Goal: Information Seeking & Learning: Check status

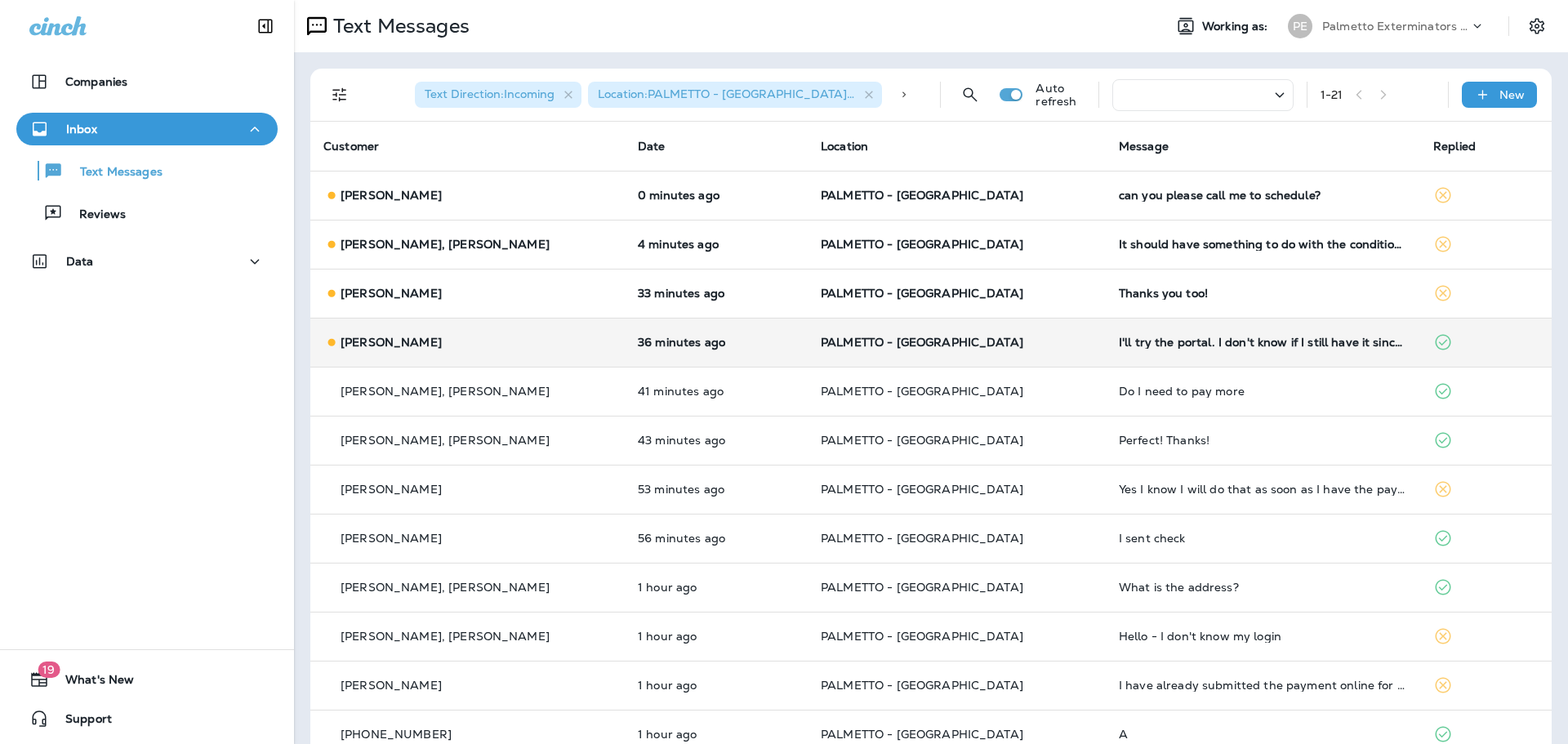
click at [552, 326] on td "[PERSON_NAME]" at bounding box center [467, 341] width 315 height 49
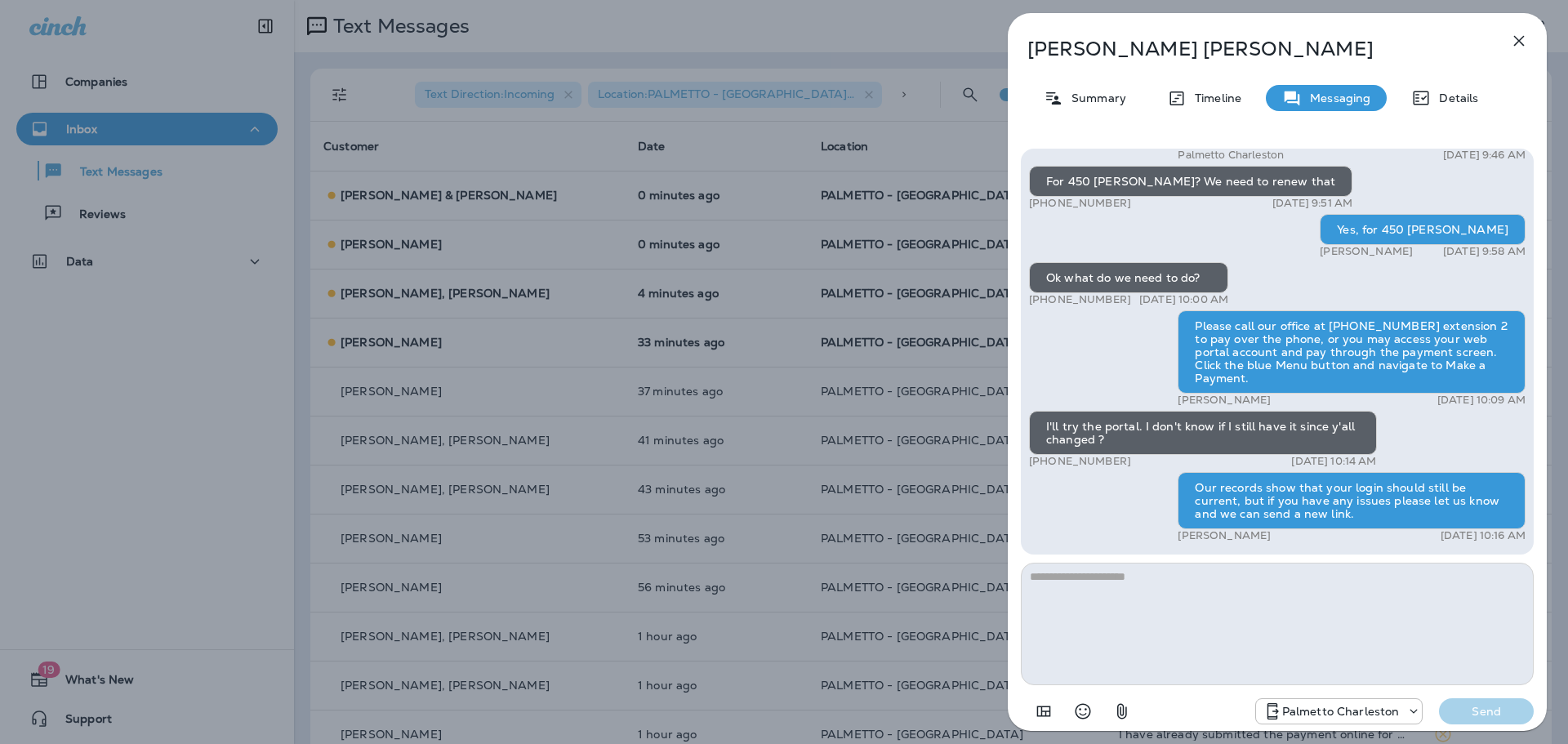
click at [555, 310] on div "[PERSON_NAME] Summary Timeline Messaging Details Palmetto Ext.: Your termite wa…" at bounding box center [784, 372] width 1568 height 744
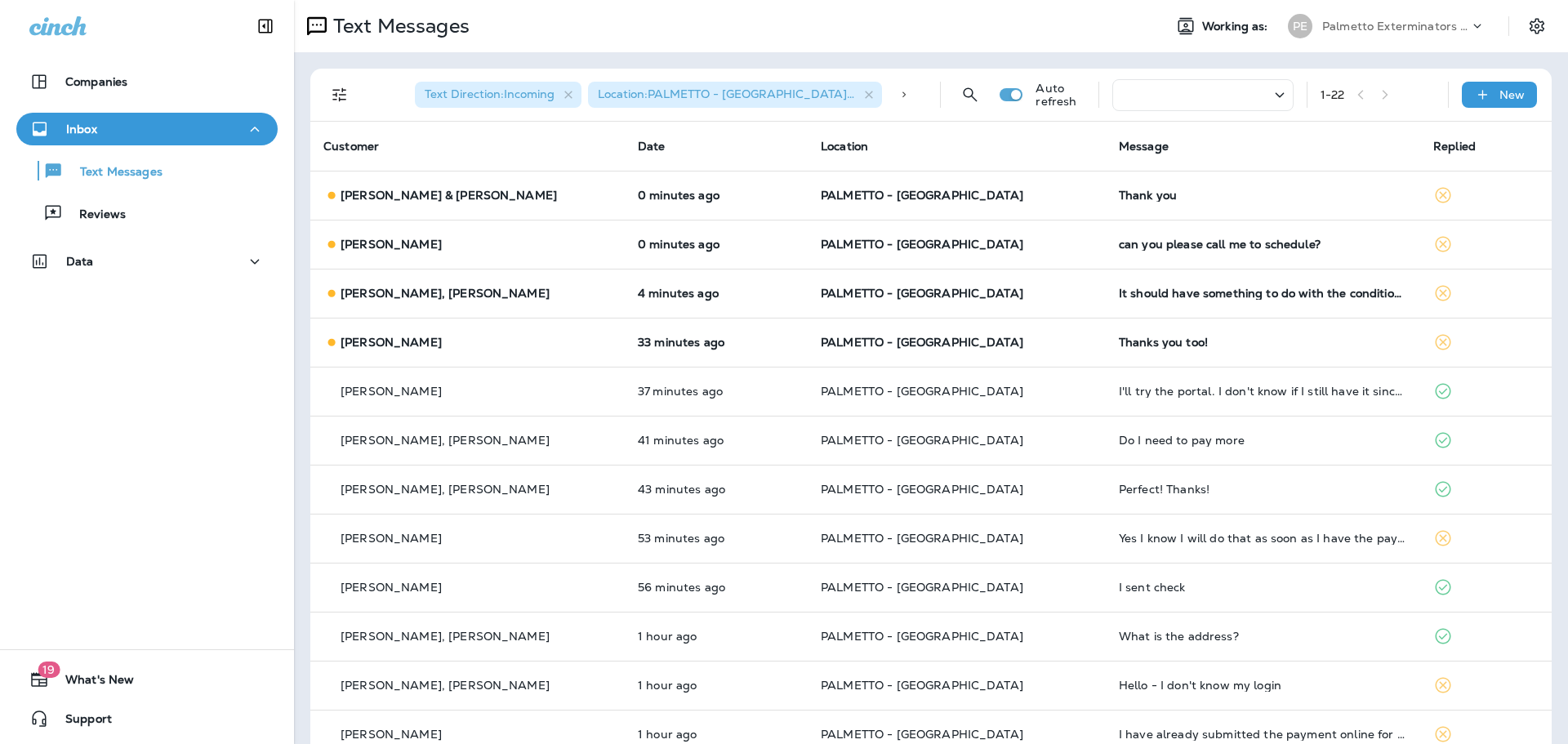
click at [538, 328] on td "[PERSON_NAME]" at bounding box center [467, 341] width 315 height 49
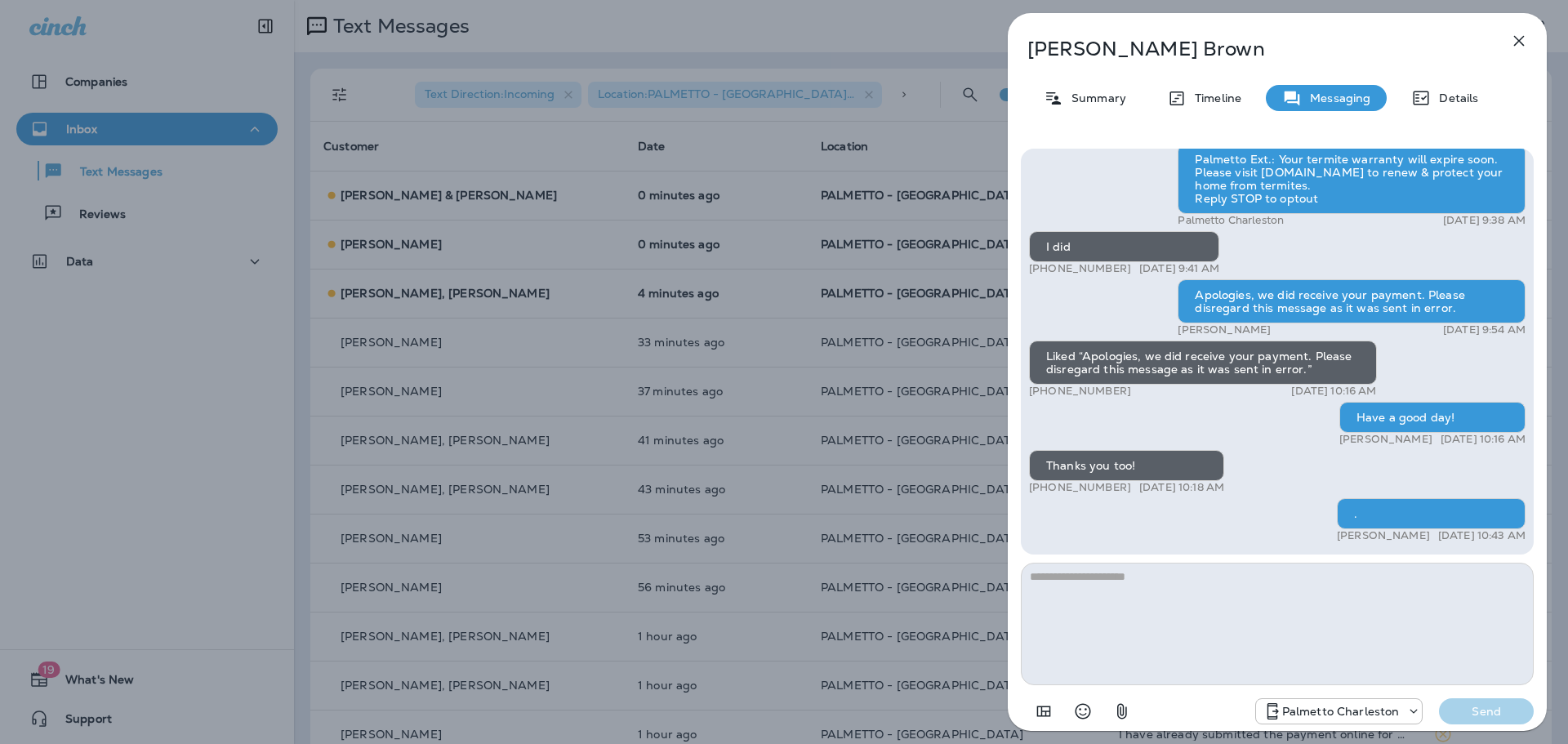
click at [649, 357] on div "[PERSON_NAME] Summary Timeline Messaging Details Palmetto Ext.: Your termite wa…" at bounding box center [784, 372] width 1568 height 744
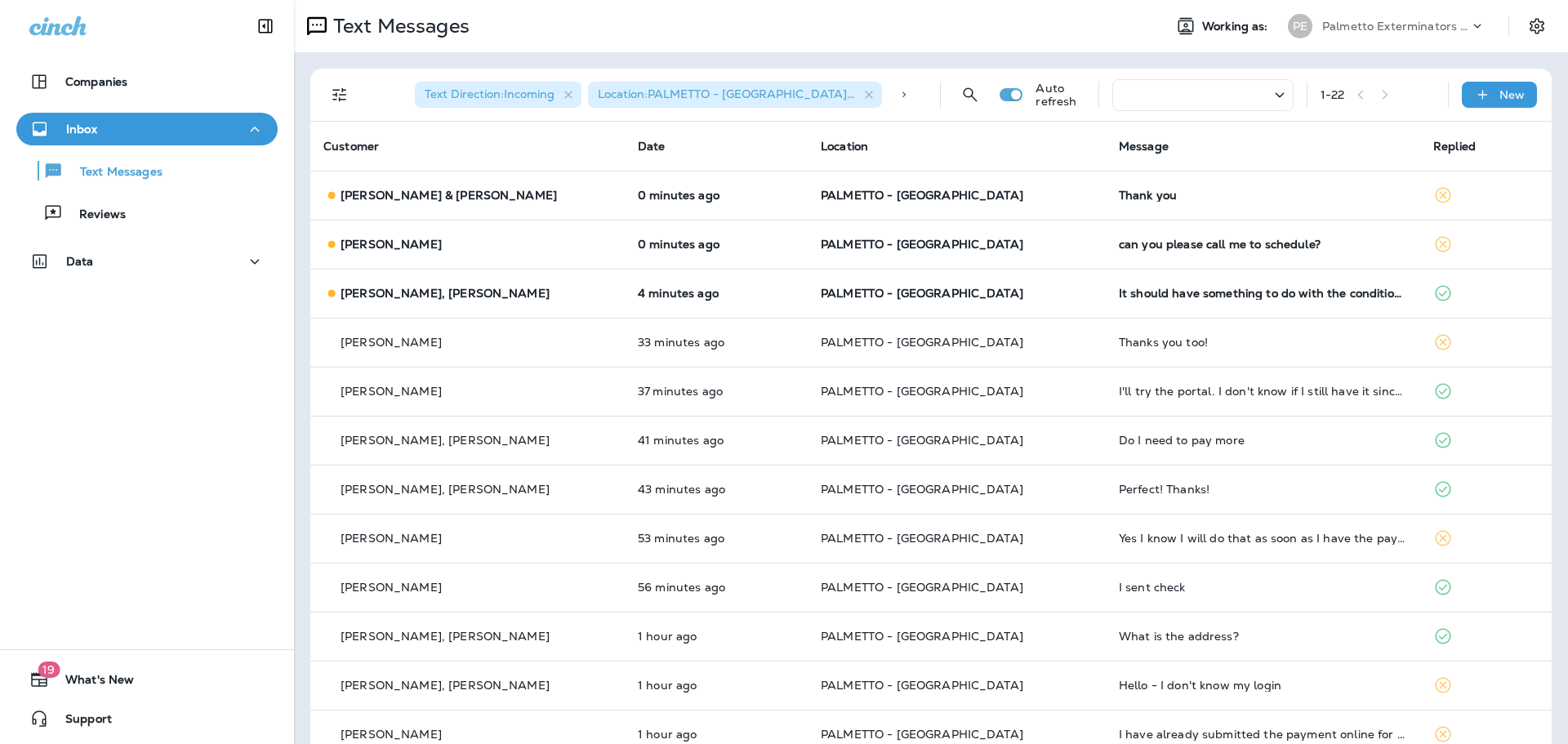
click at [625, 273] on td "4 minutes ago" at bounding box center [717, 293] width 183 height 49
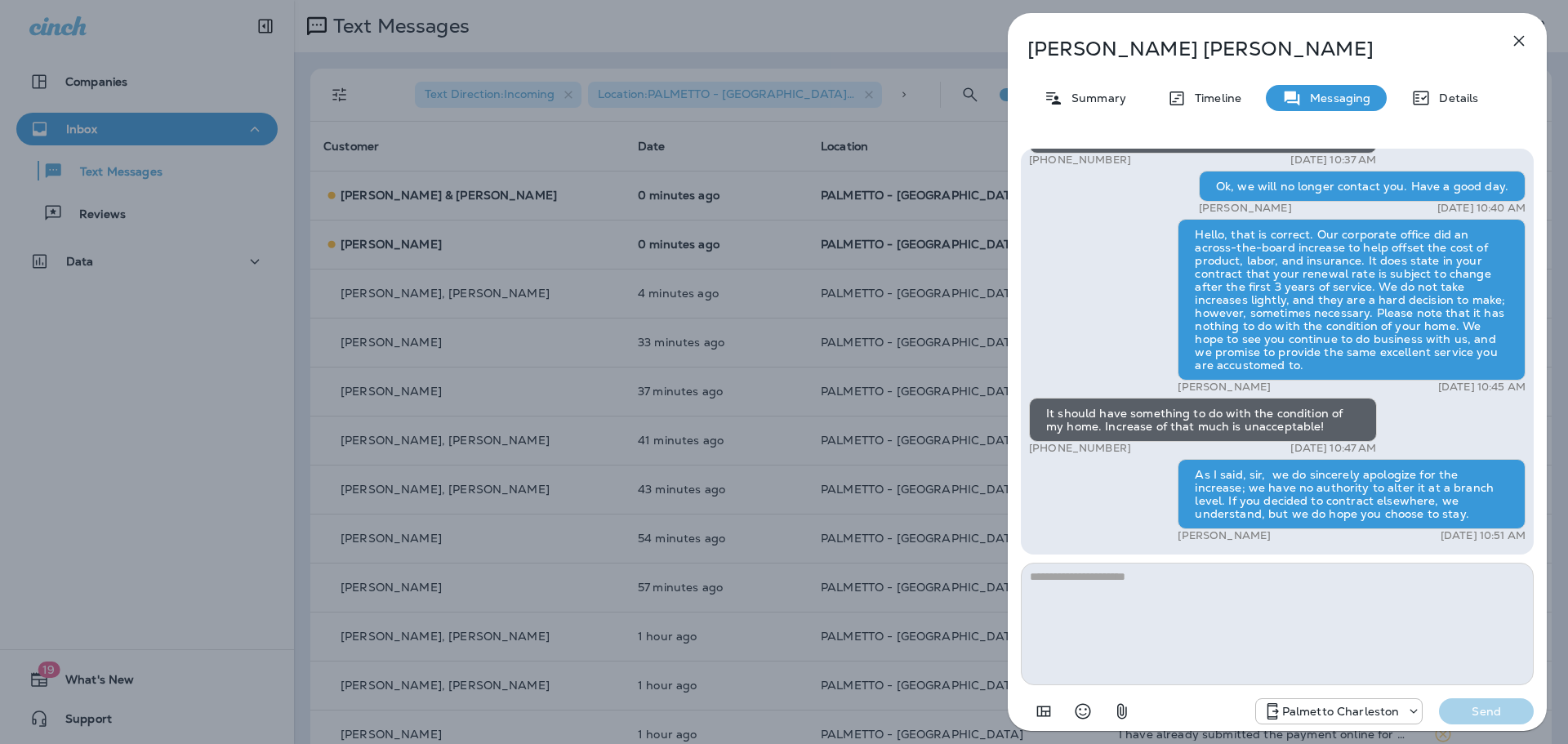
click at [863, 314] on div "[PERSON_NAME], [PERSON_NAME] Summary Timeline Messaging Details Palmetto Ext.: …" at bounding box center [784, 372] width 1568 height 744
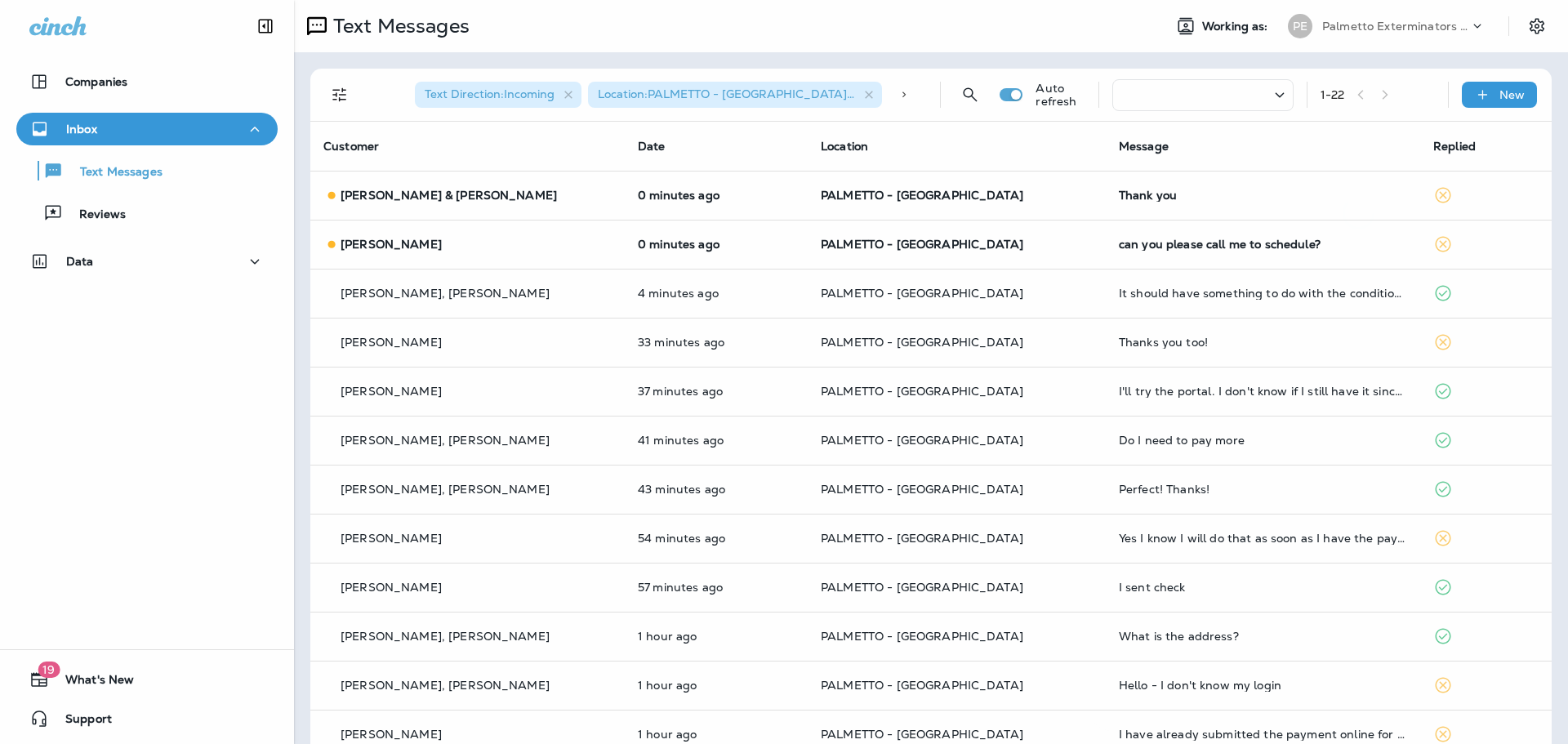
click at [785, 243] on div at bounding box center [784, 372] width 1568 height 744
click at [785, 243] on td "0 minutes ago" at bounding box center [717, 243] width 183 height 49
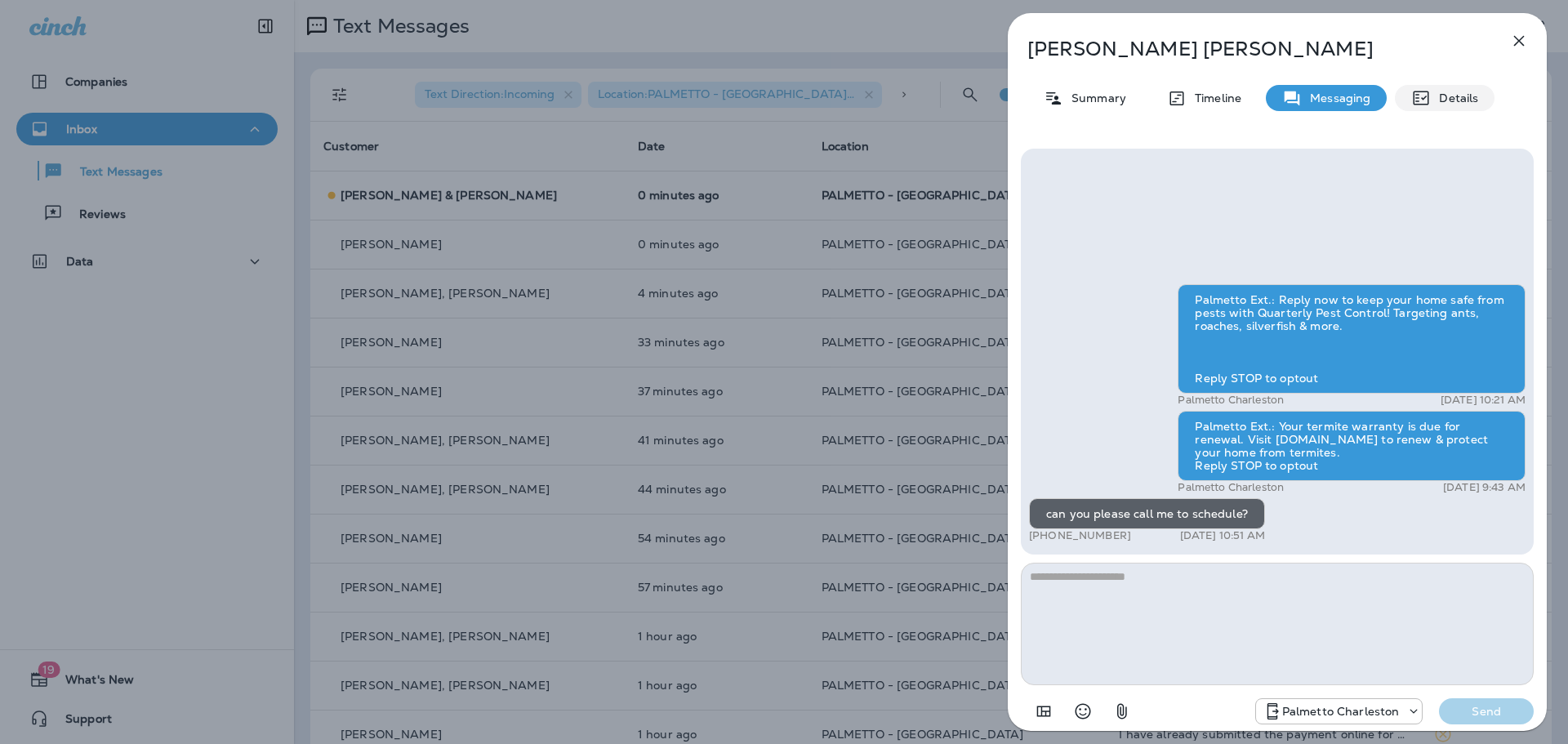
click at [1432, 94] on p "Details" at bounding box center [1455, 97] width 48 height 13
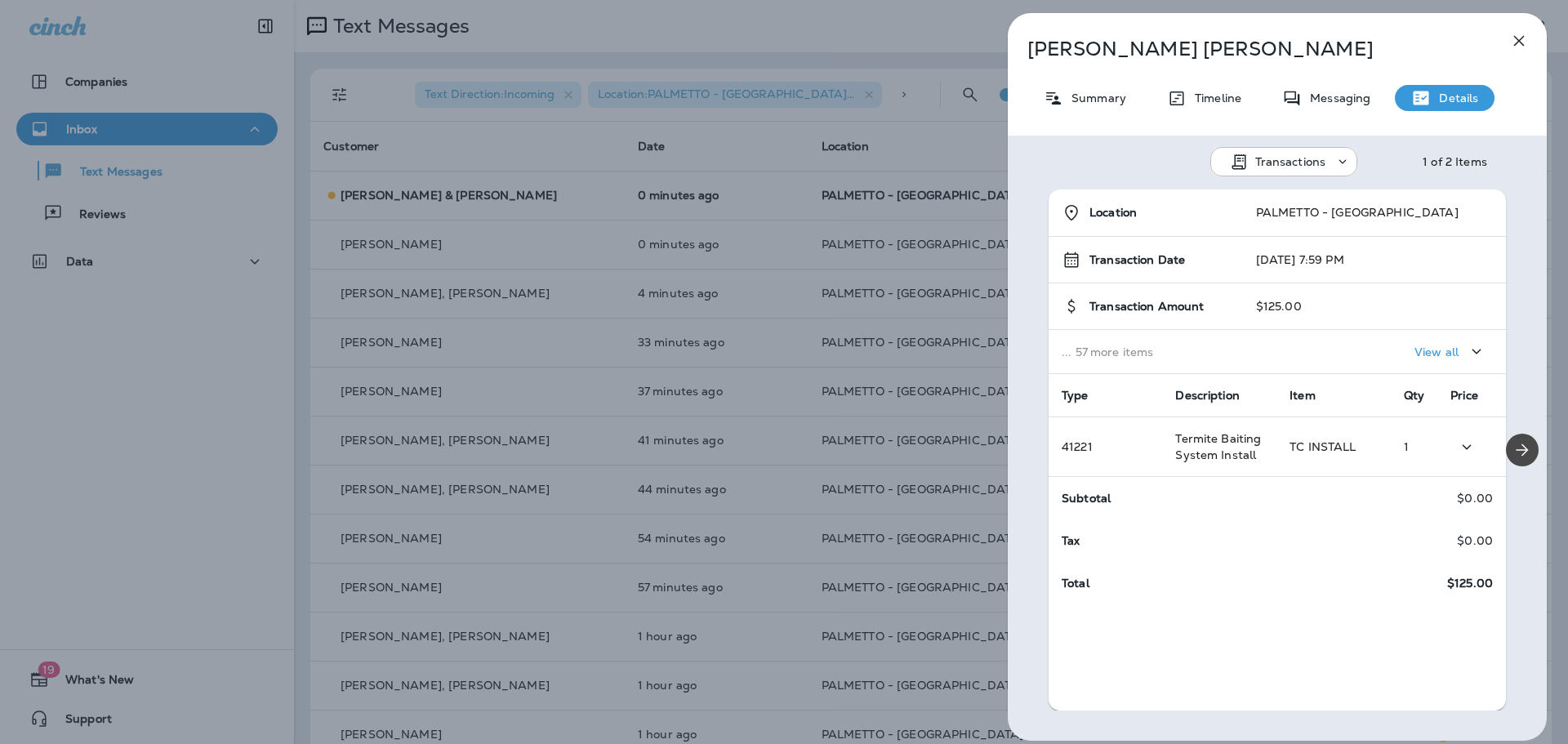
click at [1079, 454] on span "41221" at bounding box center [1077, 446] width 31 height 15
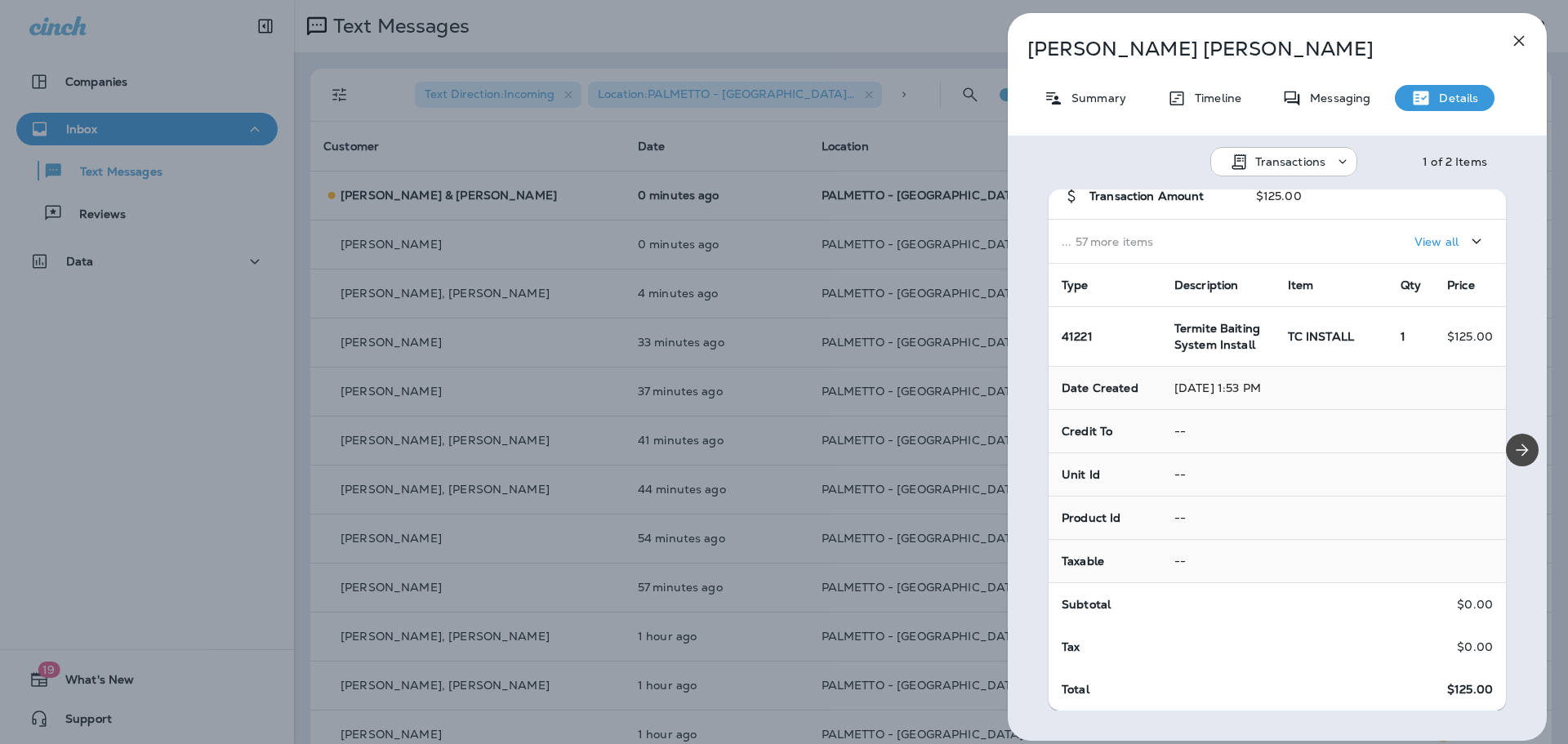
scroll to position [127, 0]
click at [1512, 449] on icon "Next" at bounding box center [1522, 450] width 20 height 20
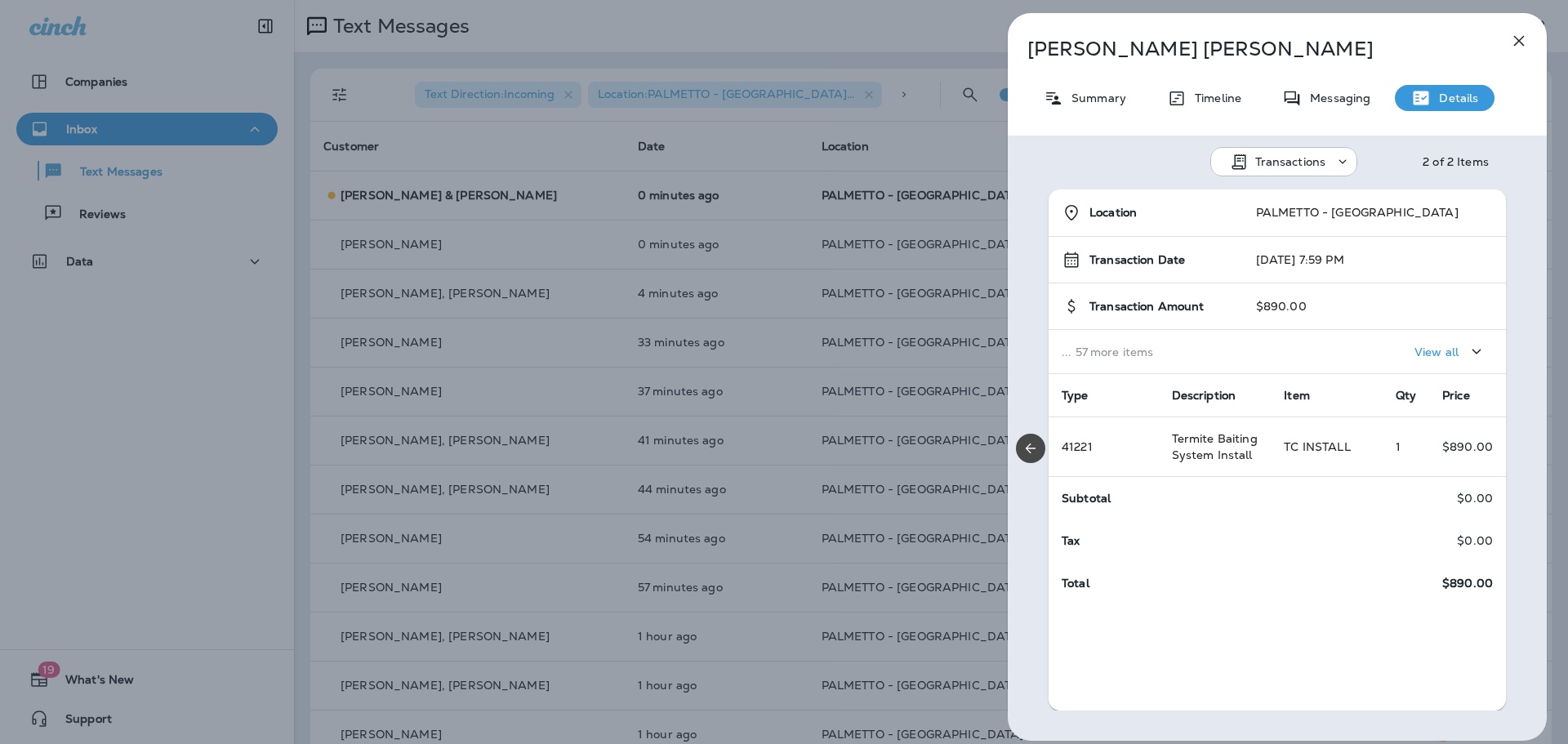
click at [925, 394] on div "[PERSON_NAME] Summary Timeline Messaging Details Transactions 2 of 2 Items Loca…" at bounding box center [784, 372] width 1568 height 744
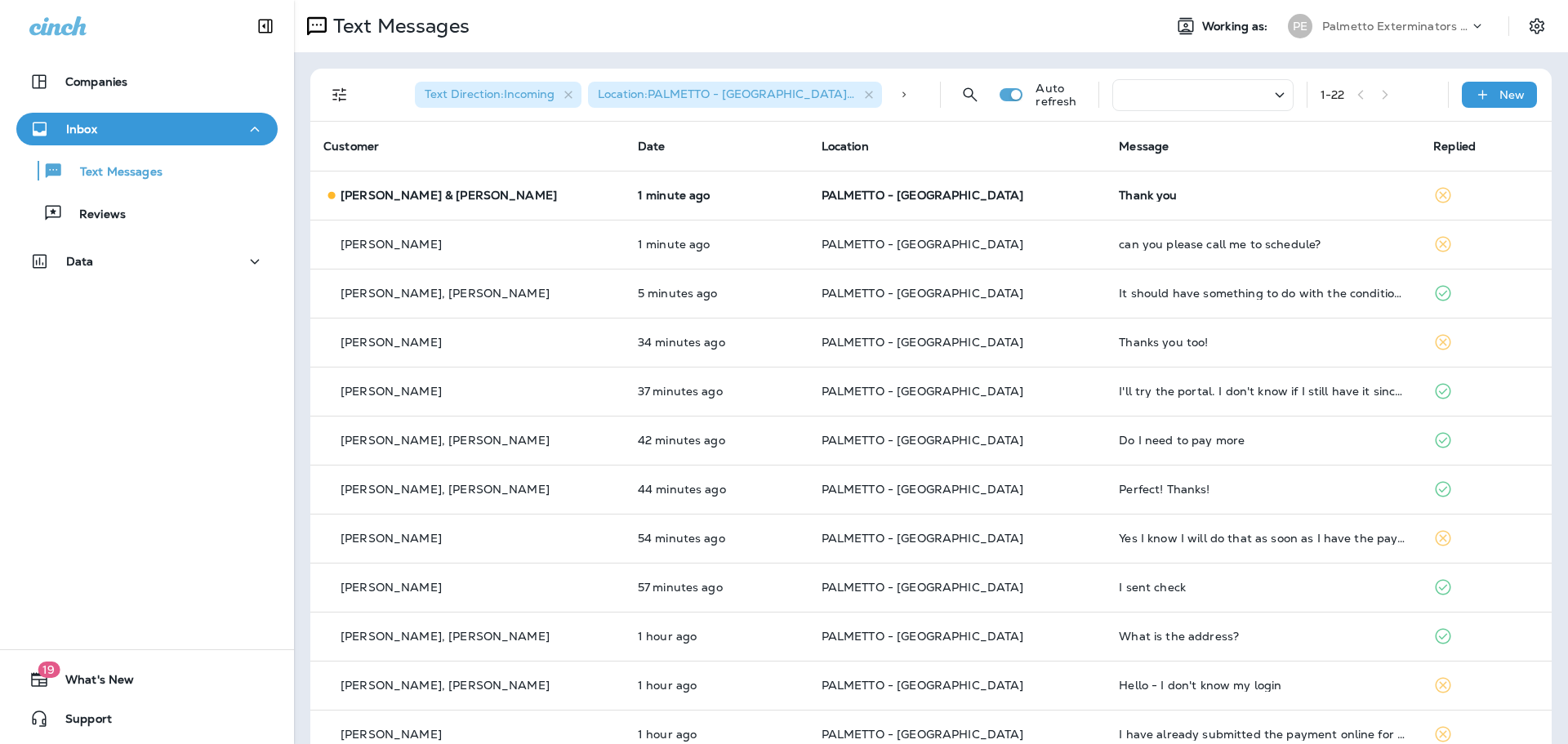
click at [837, 272] on td "PALMETTO - [GEOGRAPHIC_DATA]" at bounding box center [958, 293] width 298 height 49
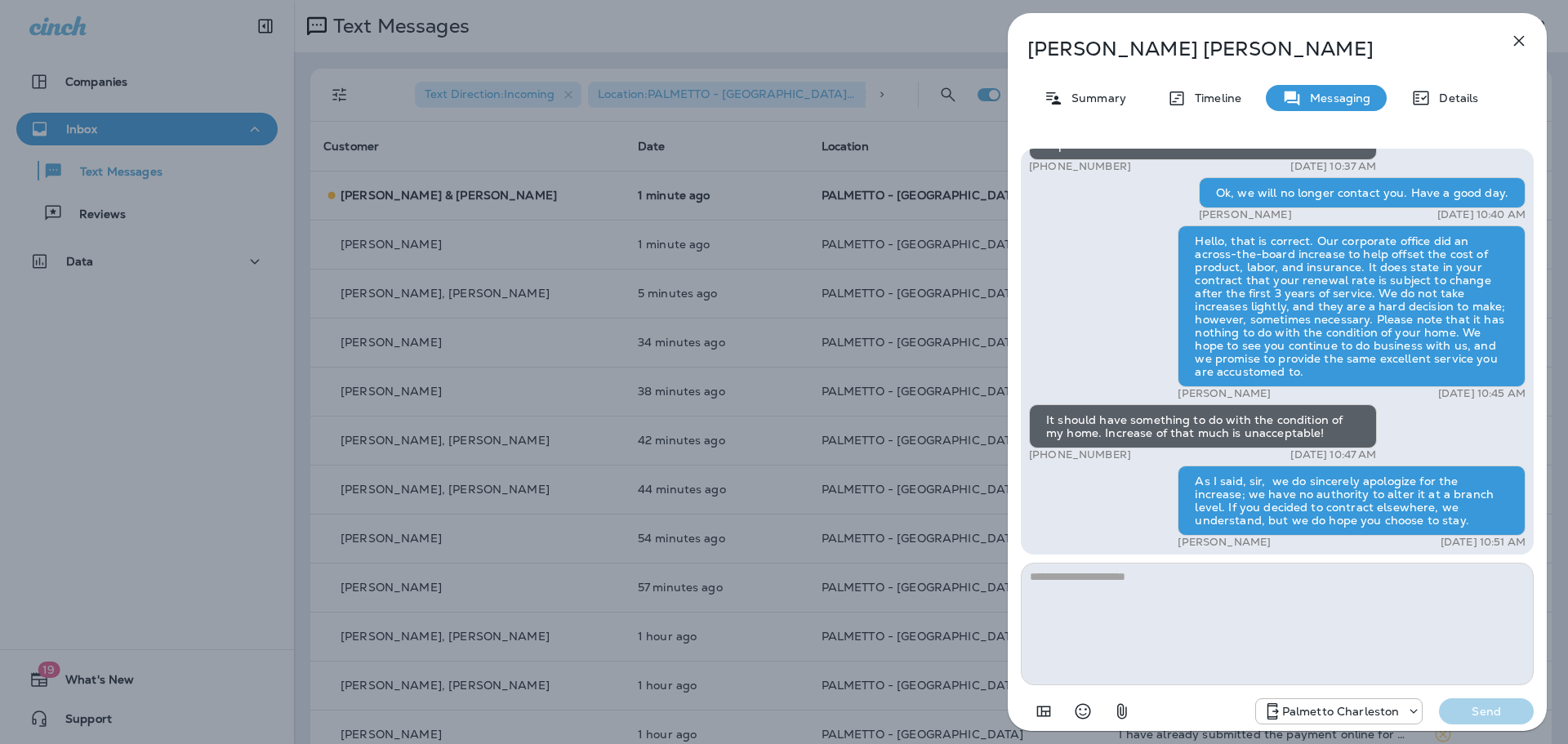
click at [404, 117] on div "[PERSON_NAME], [PERSON_NAME] Summary Timeline Messaging Details Palmetto Ext.: …" at bounding box center [784, 372] width 1568 height 744
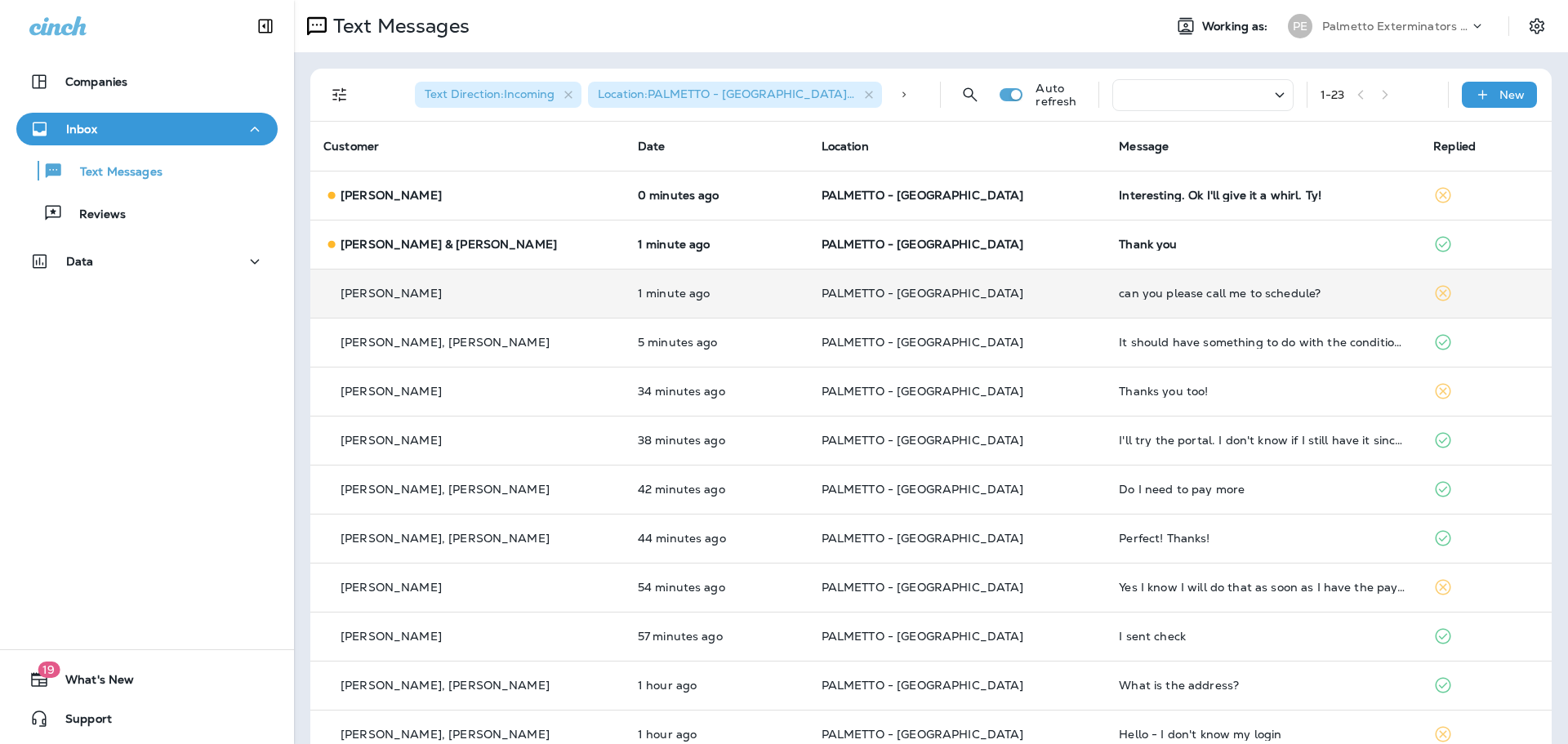
click at [644, 292] on p "1 minute ago" at bounding box center [717, 293] width 158 height 13
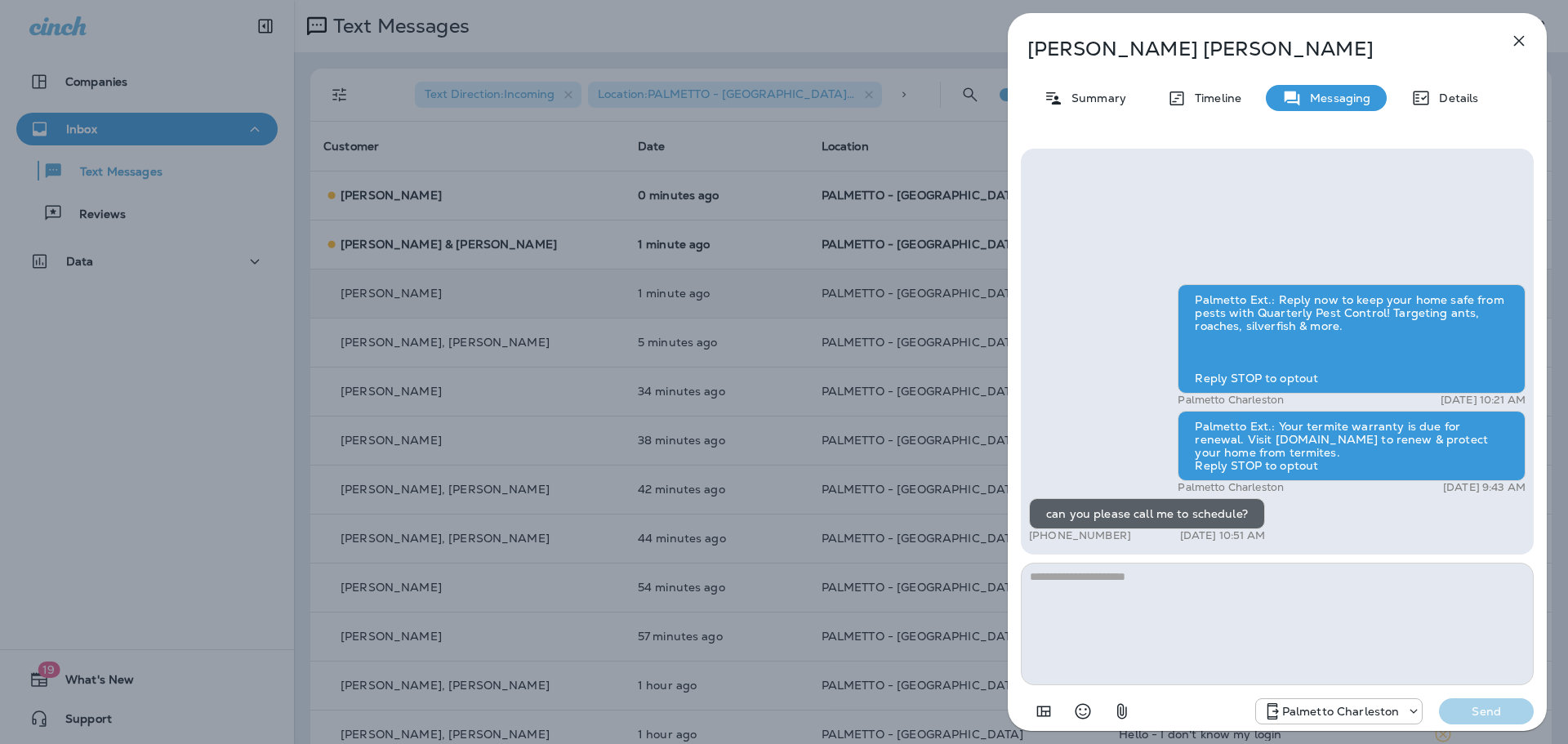
click at [790, 329] on div "[PERSON_NAME] Summary Timeline Messaging Details Palmetto Ext.: Reply now to ke…" at bounding box center [784, 372] width 1568 height 744
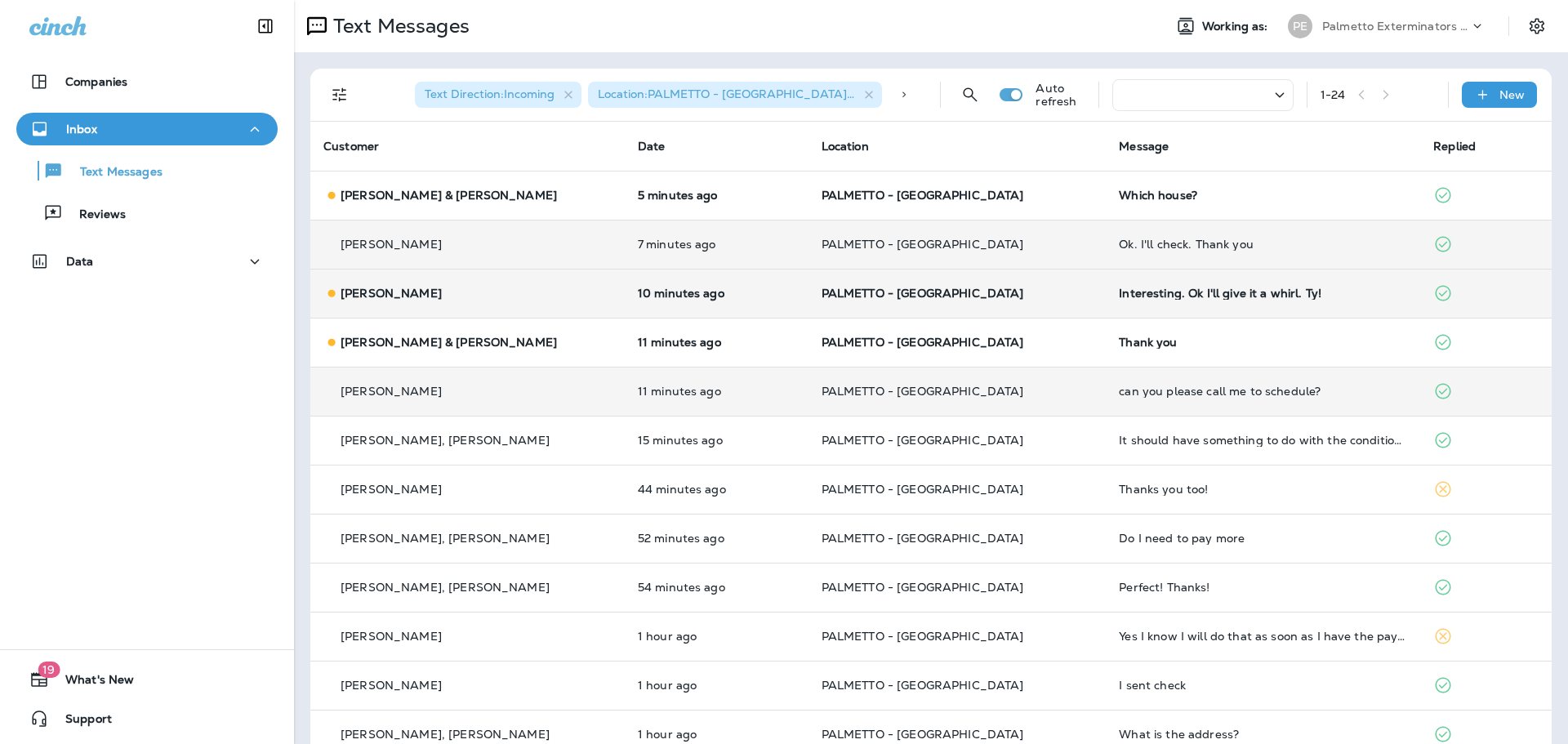
click at [503, 394] on div "[PERSON_NAME]" at bounding box center [467, 391] width 288 height 17
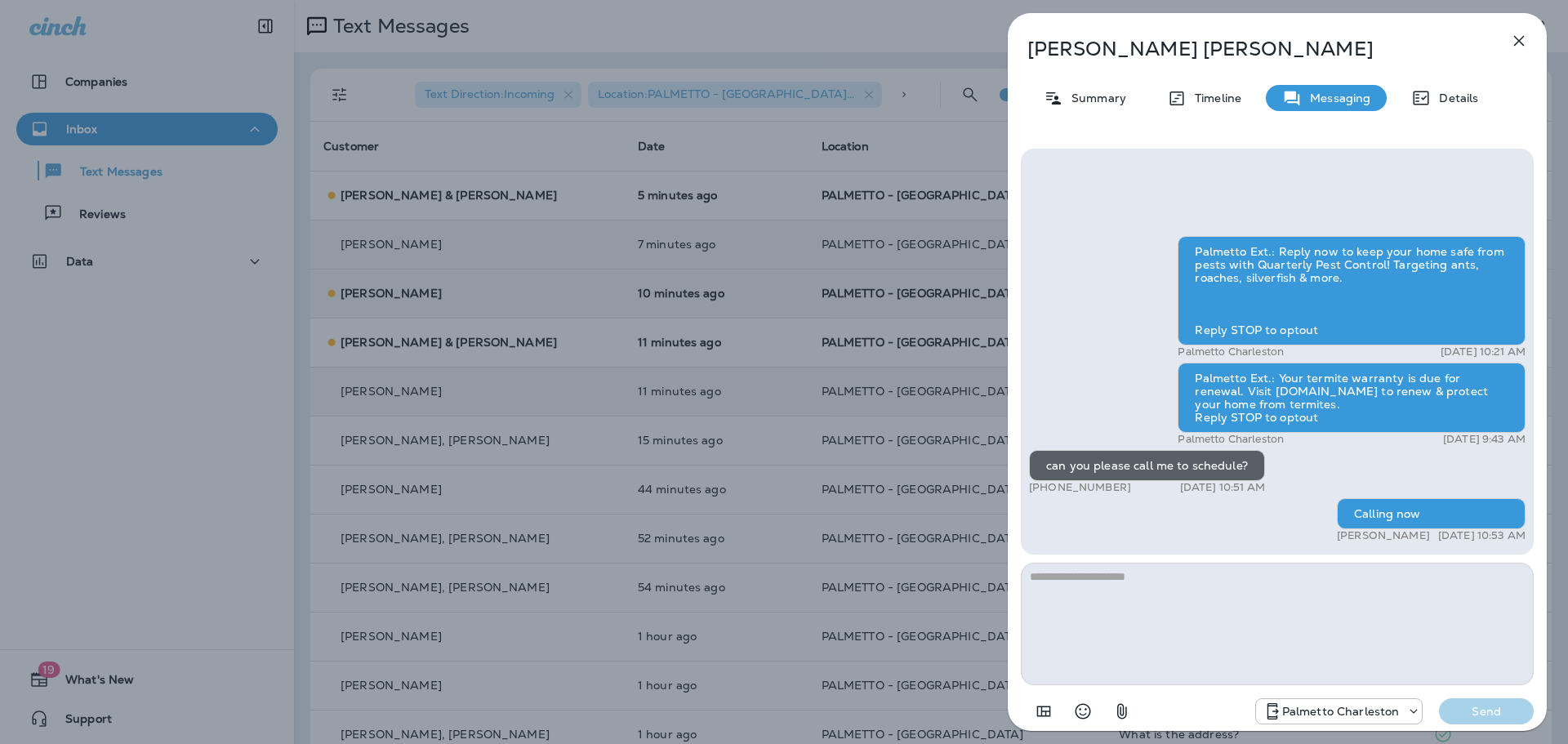
click at [426, 385] on div "[PERSON_NAME] Summary Timeline Messaging Details Palmetto Ext.: Reply now to ke…" at bounding box center [784, 372] width 1568 height 744
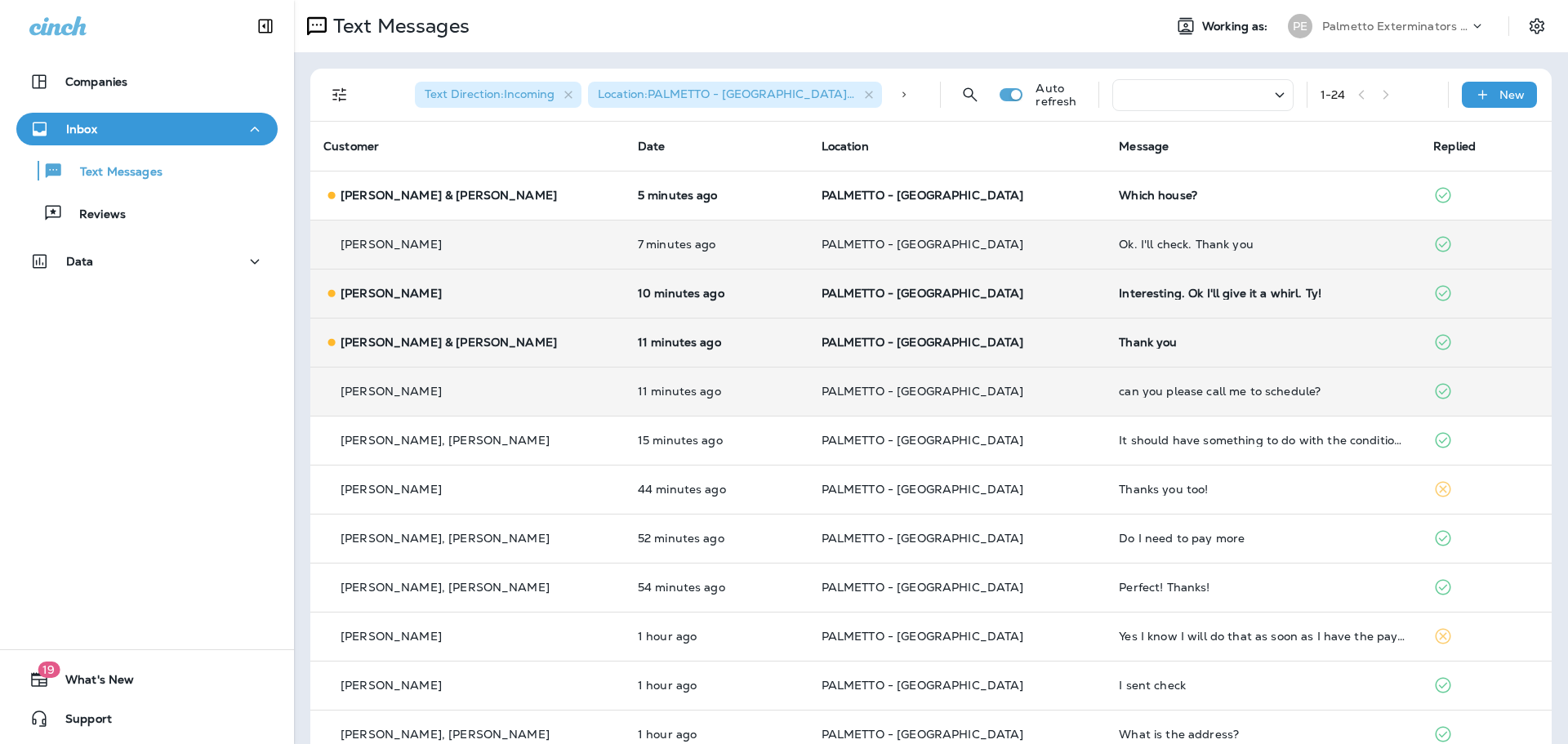
click at [638, 338] on p "11 minutes ago" at bounding box center [717, 341] width 158 height 13
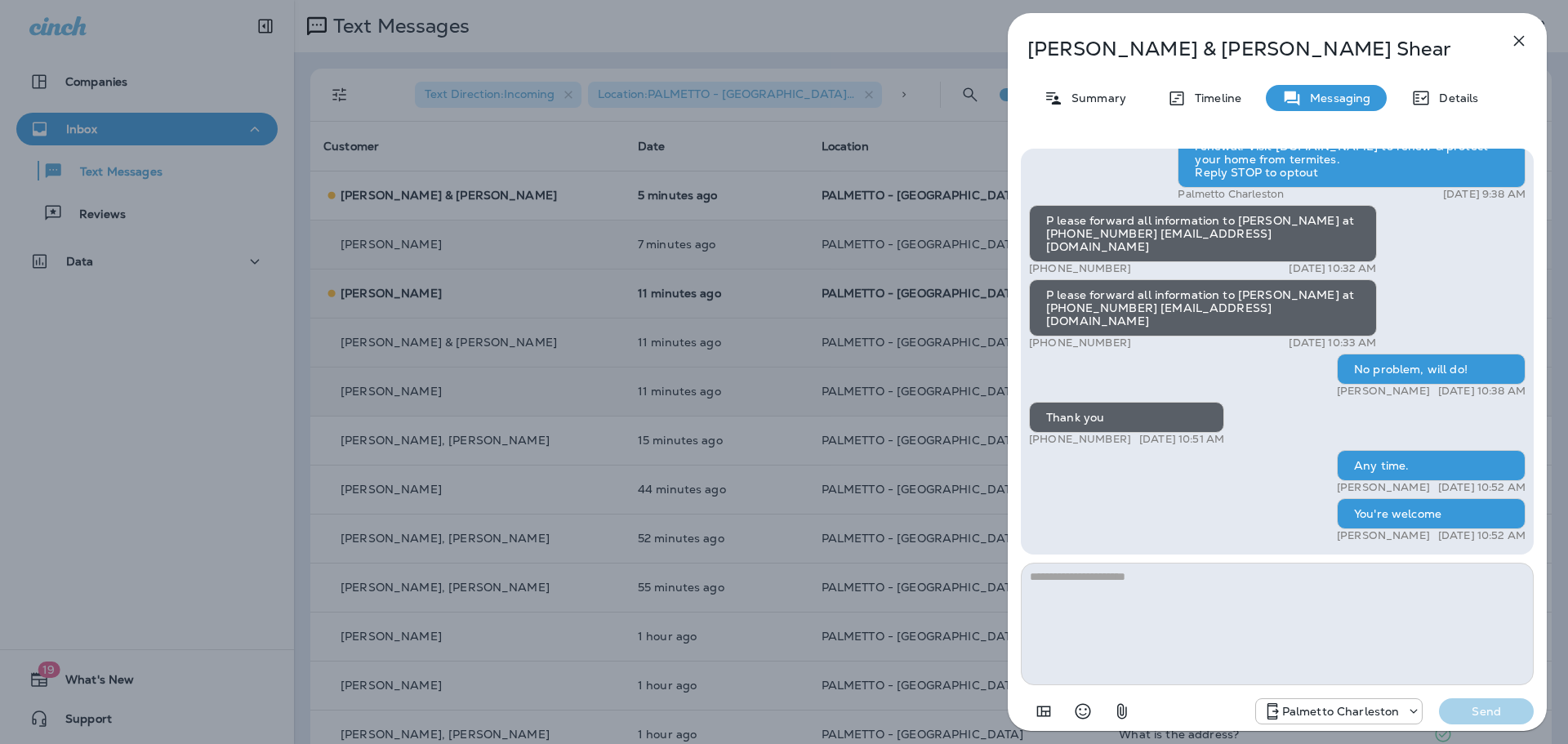
click at [514, 381] on div "[PERSON_NAME] & [PERSON_NAME] Summary Timeline Messaging Details Palmetto Ext.:…" at bounding box center [784, 372] width 1568 height 744
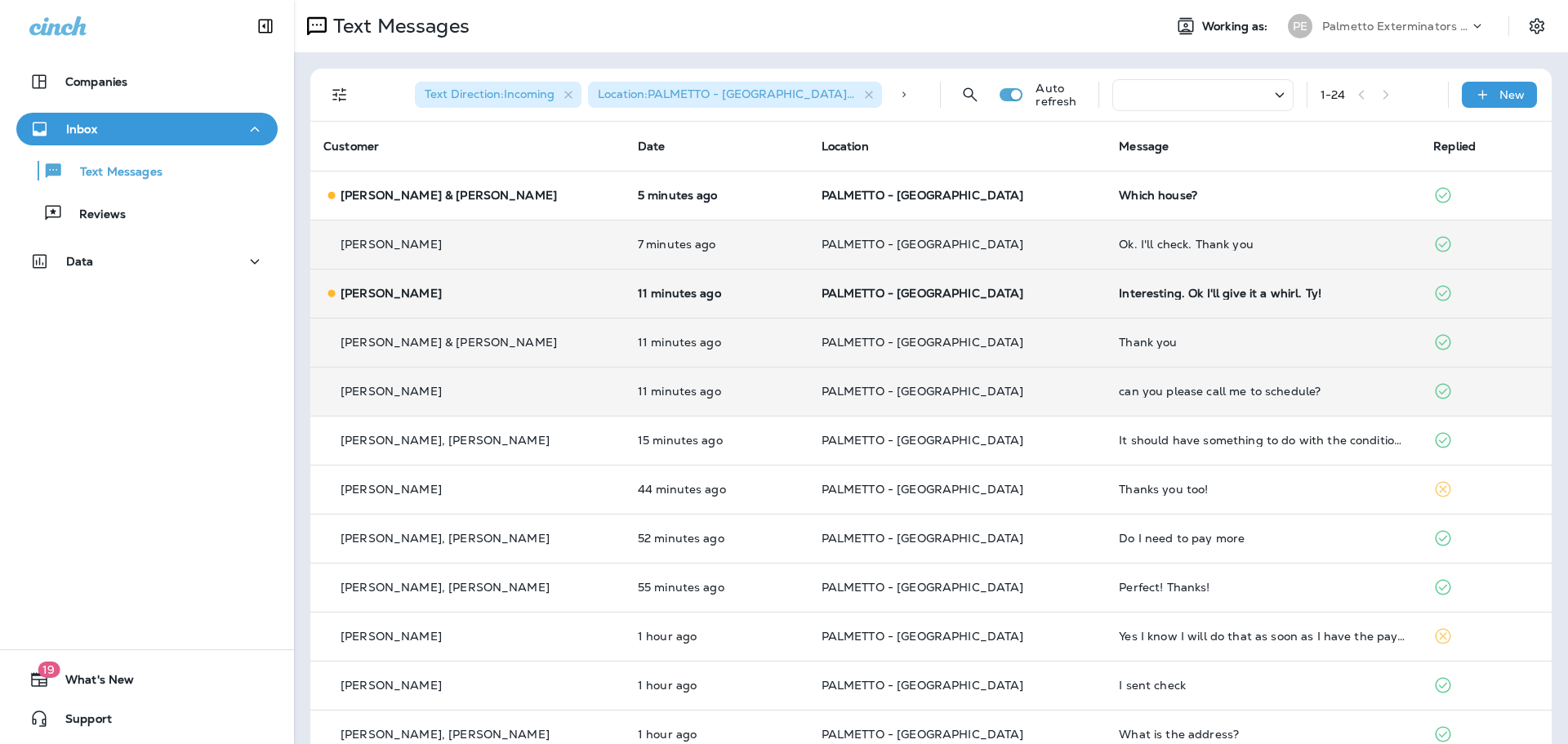
click at [514, 308] on td "[PERSON_NAME]" at bounding box center [467, 293] width 315 height 49
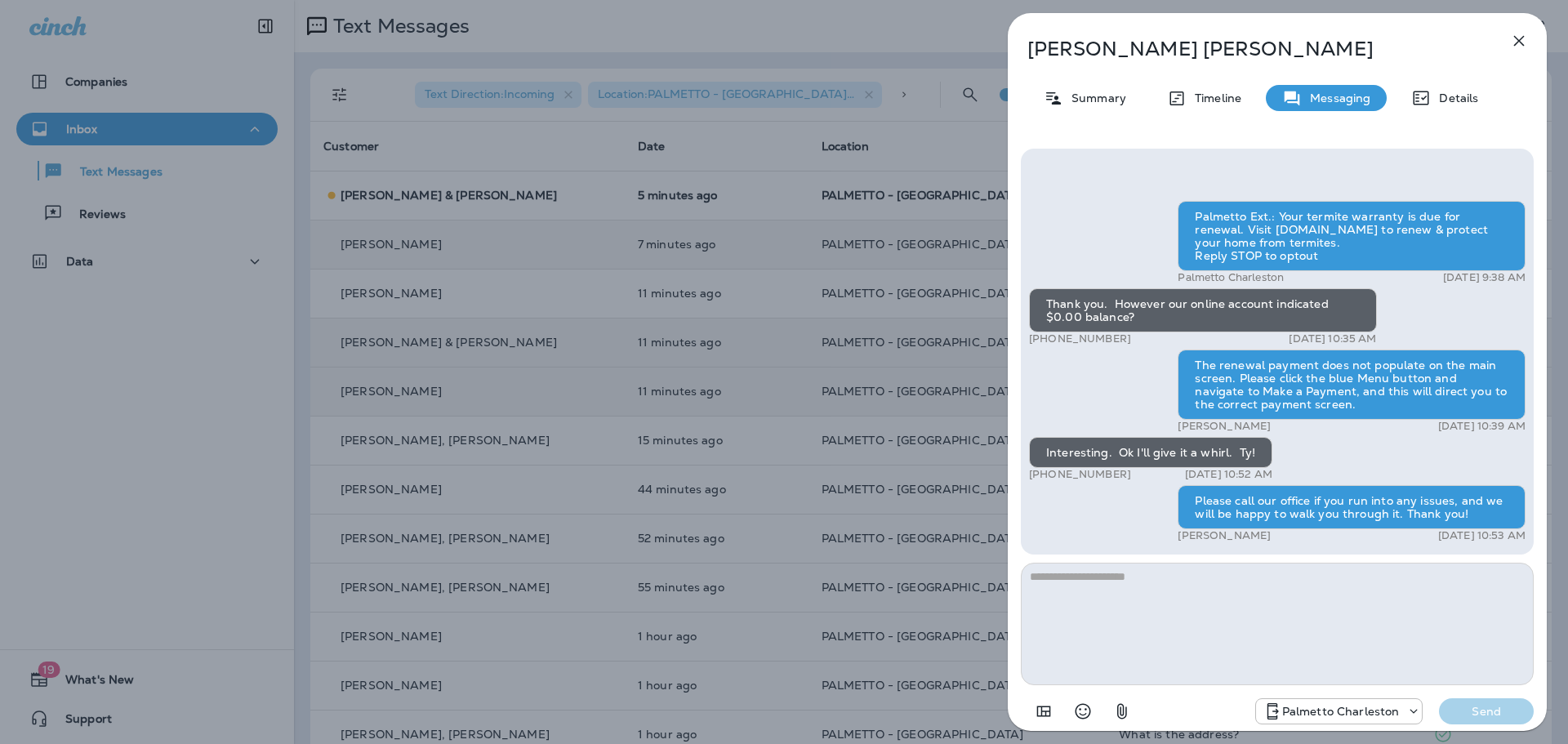
click at [316, 343] on div "[PERSON_NAME] Summary Timeline Messaging Details Palmetto Ext.: Your termite wa…" at bounding box center [784, 372] width 1568 height 744
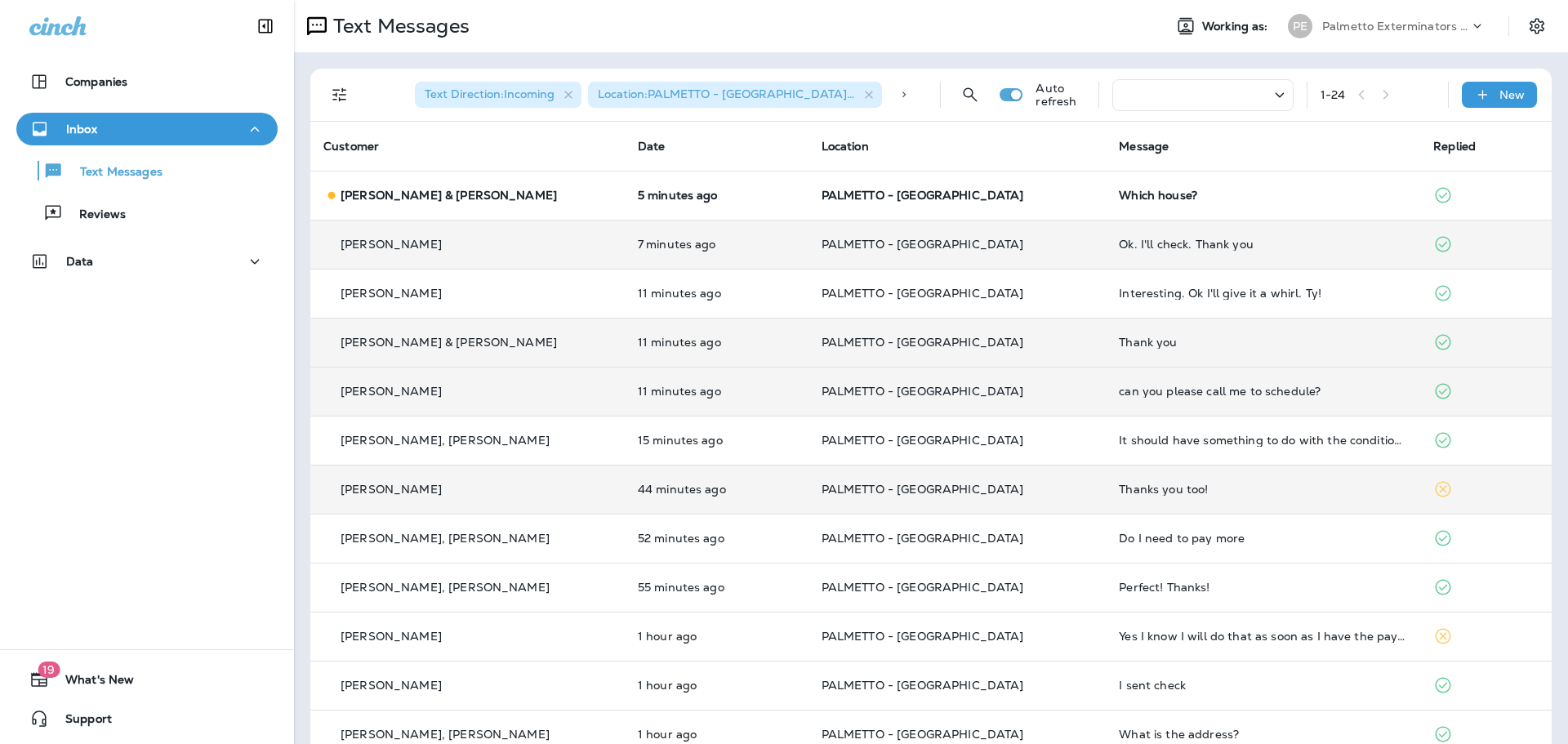
click at [363, 498] on td "[PERSON_NAME]" at bounding box center [467, 488] width 315 height 49
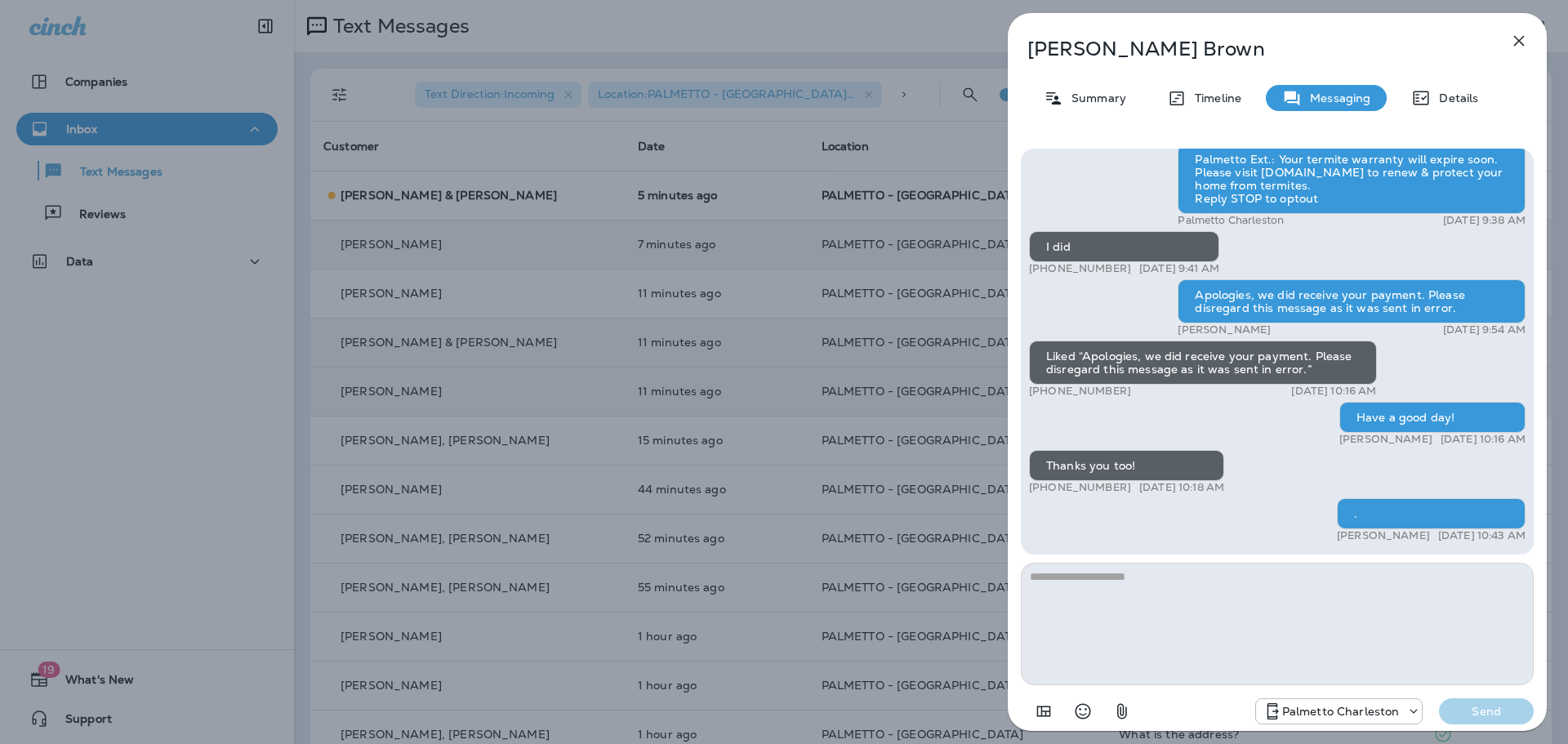
click at [413, 363] on div "[PERSON_NAME] Summary Timeline Messaging Details Palmetto Ext.: Your termite wa…" at bounding box center [784, 372] width 1568 height 744
